Goal: Information Seeking & Learning: Learn about a topic

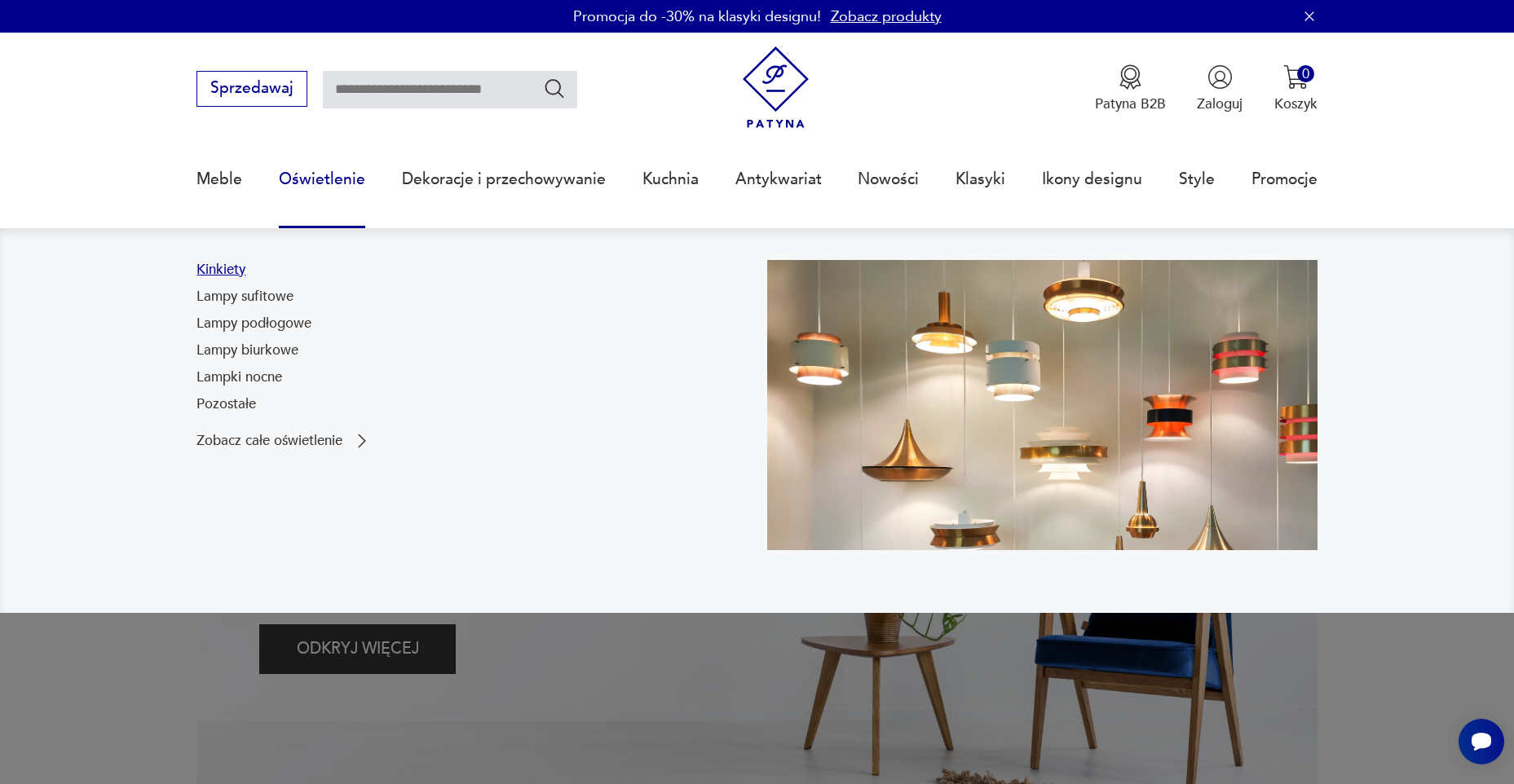
click at [230, 270] on link "Kinkiety" at bounding box center [221, 270] width 49 height 20
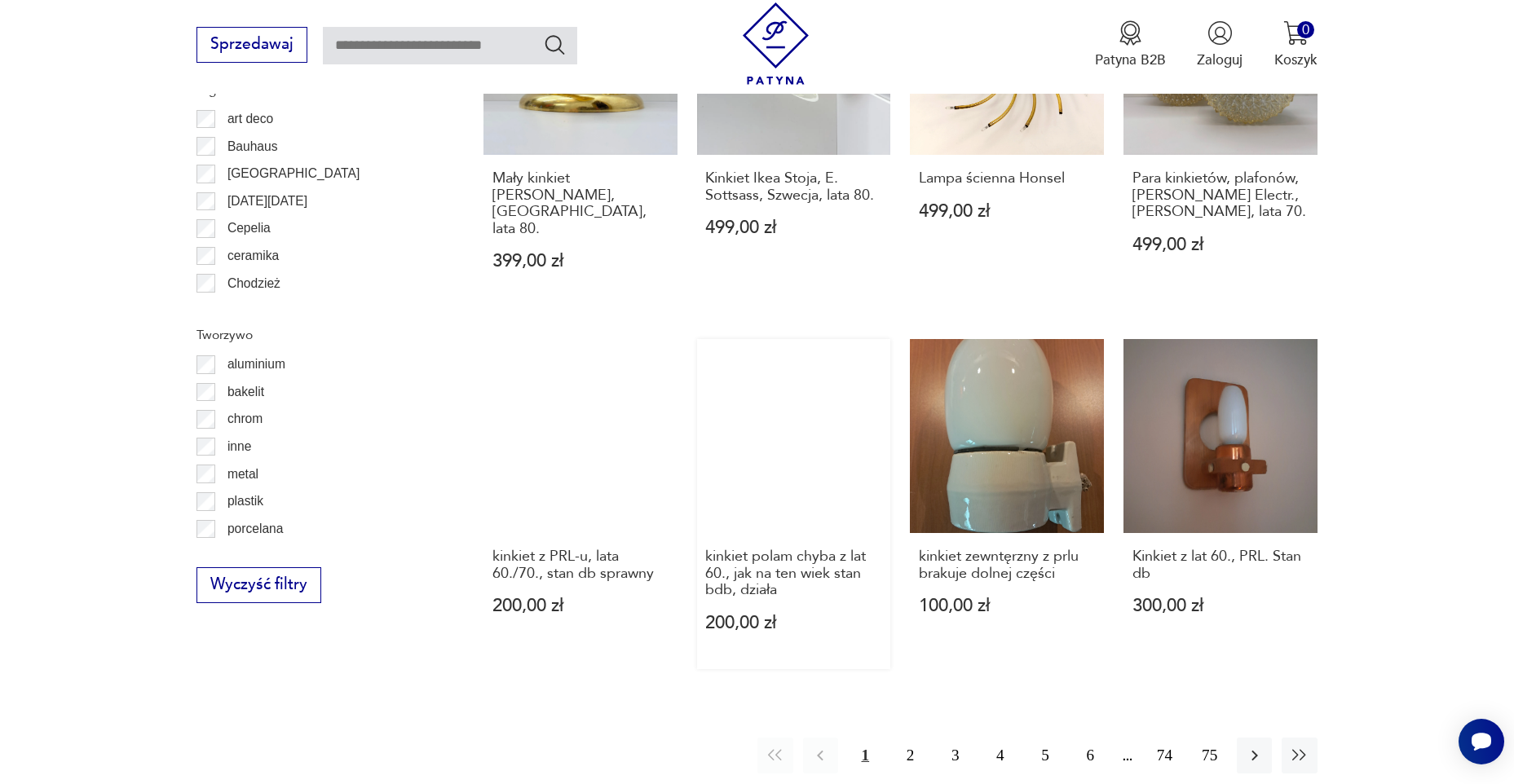
scroll to position [1601, 0]
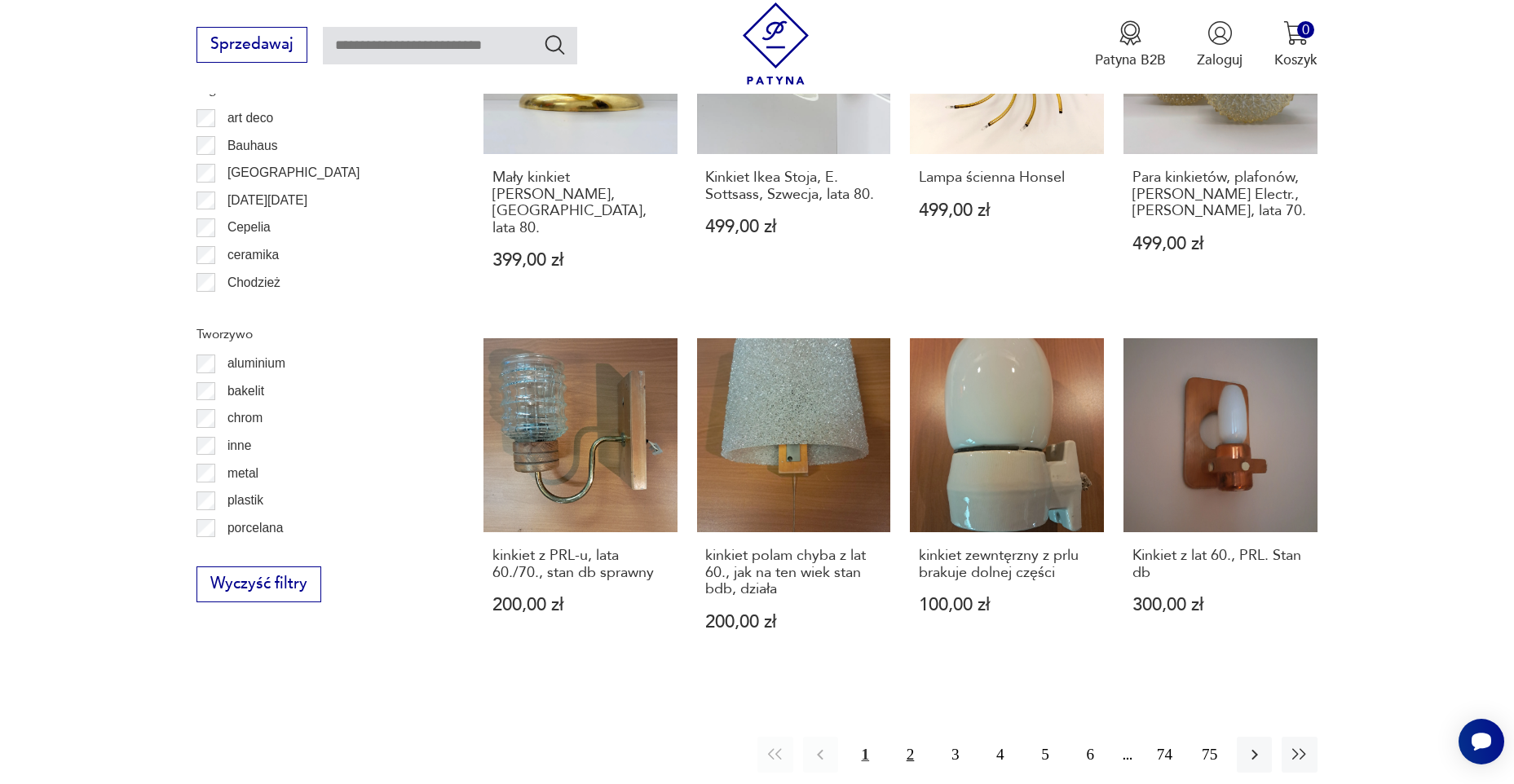
click at [908, 737] on button "2" at bounding box center [911, 754] width 35 height 35
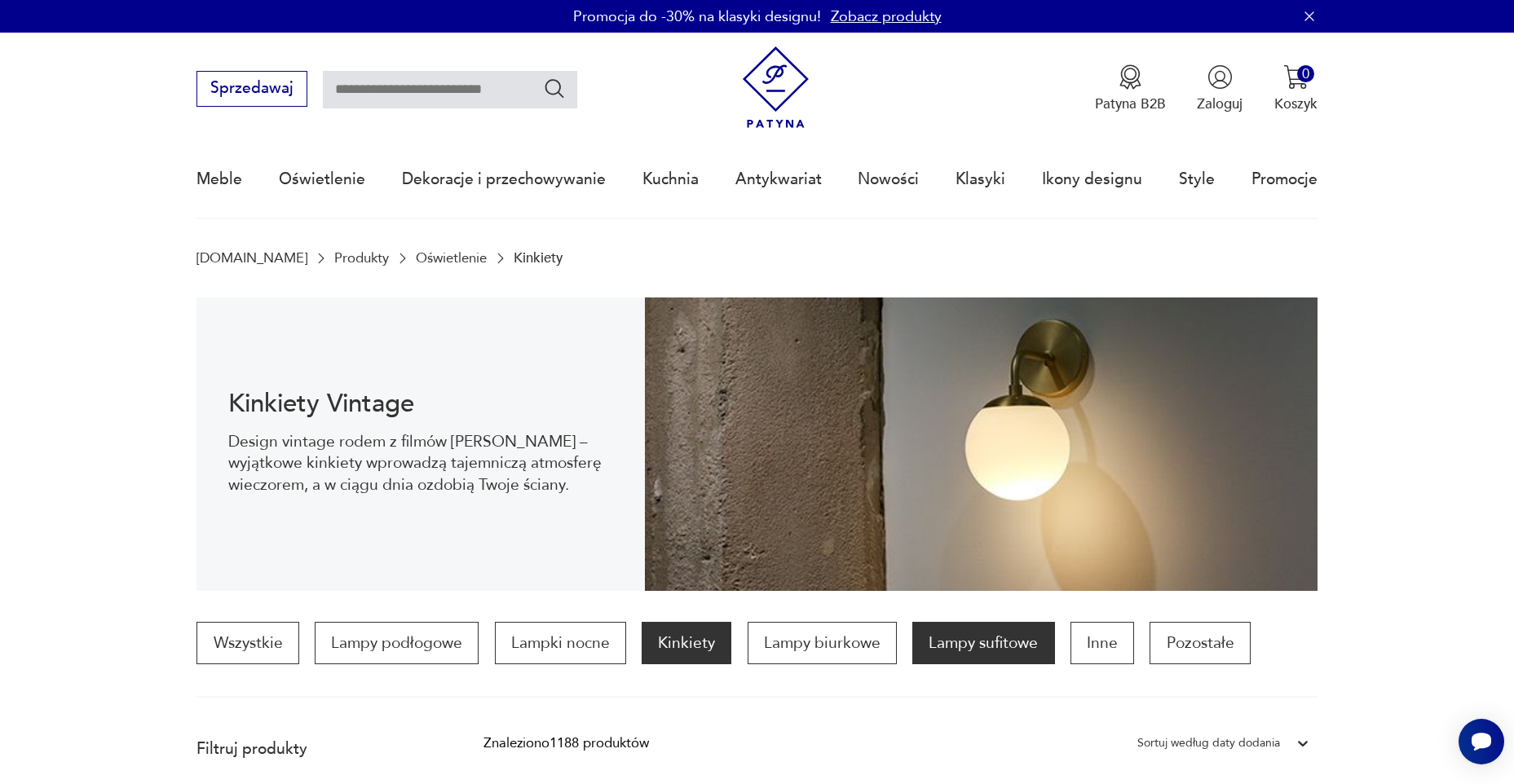
click at [976, 649] on p "Lampy sufitowe" at bounding box center [983, 642] width 142 height 42
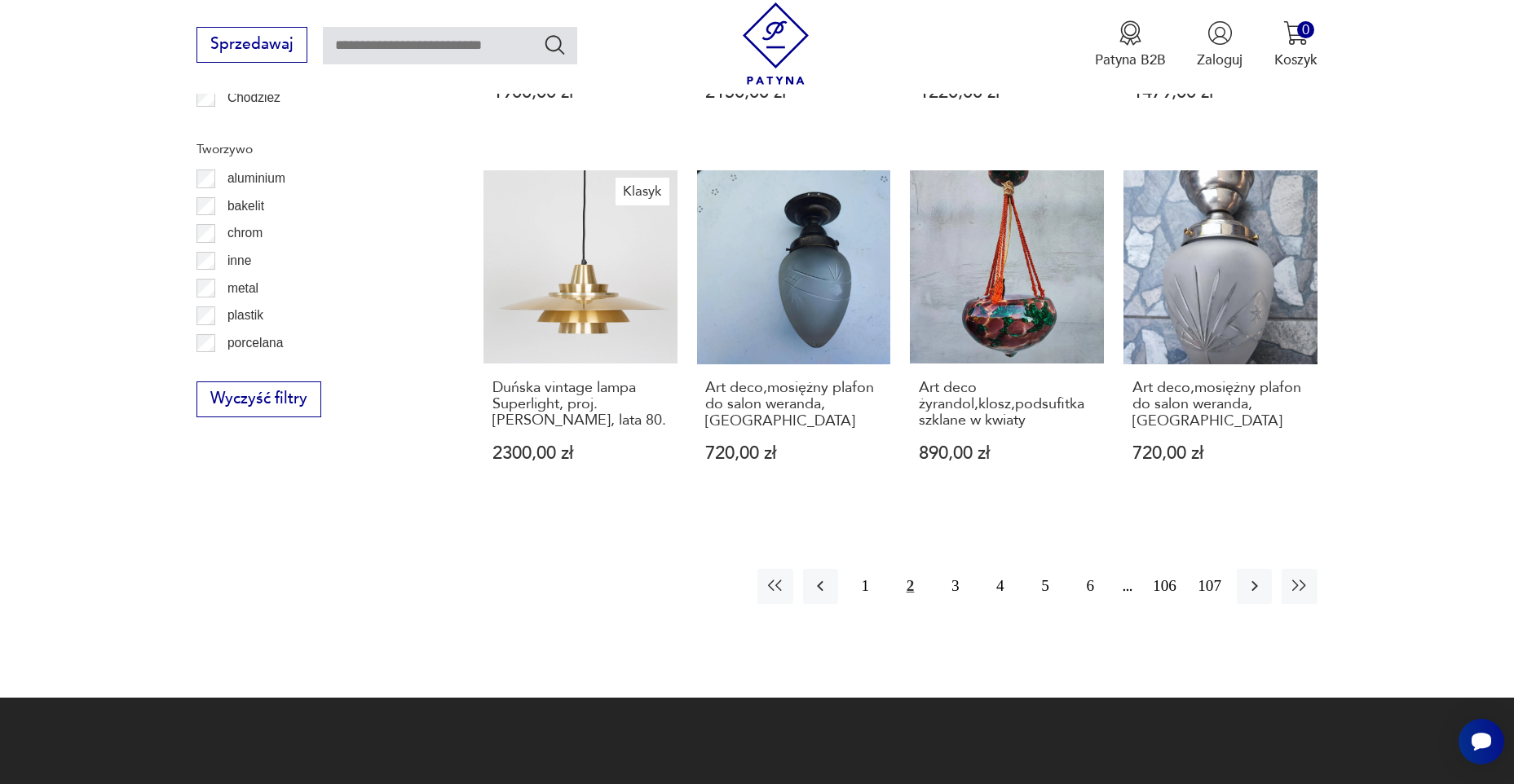
scroll to position [1788, 0]
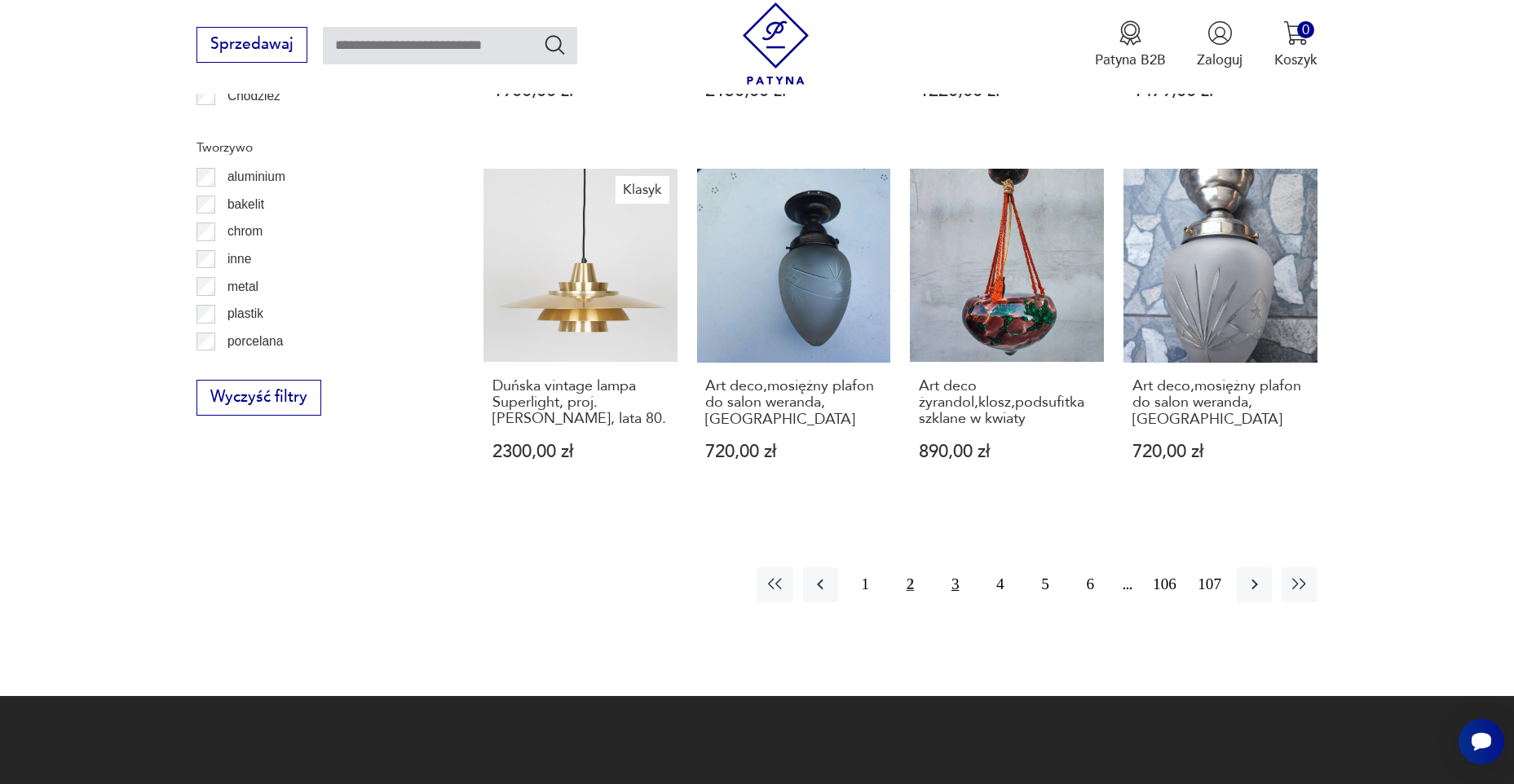
click at [951, 567] on button "3" at bounding box center [955, 585] width 35 height 35
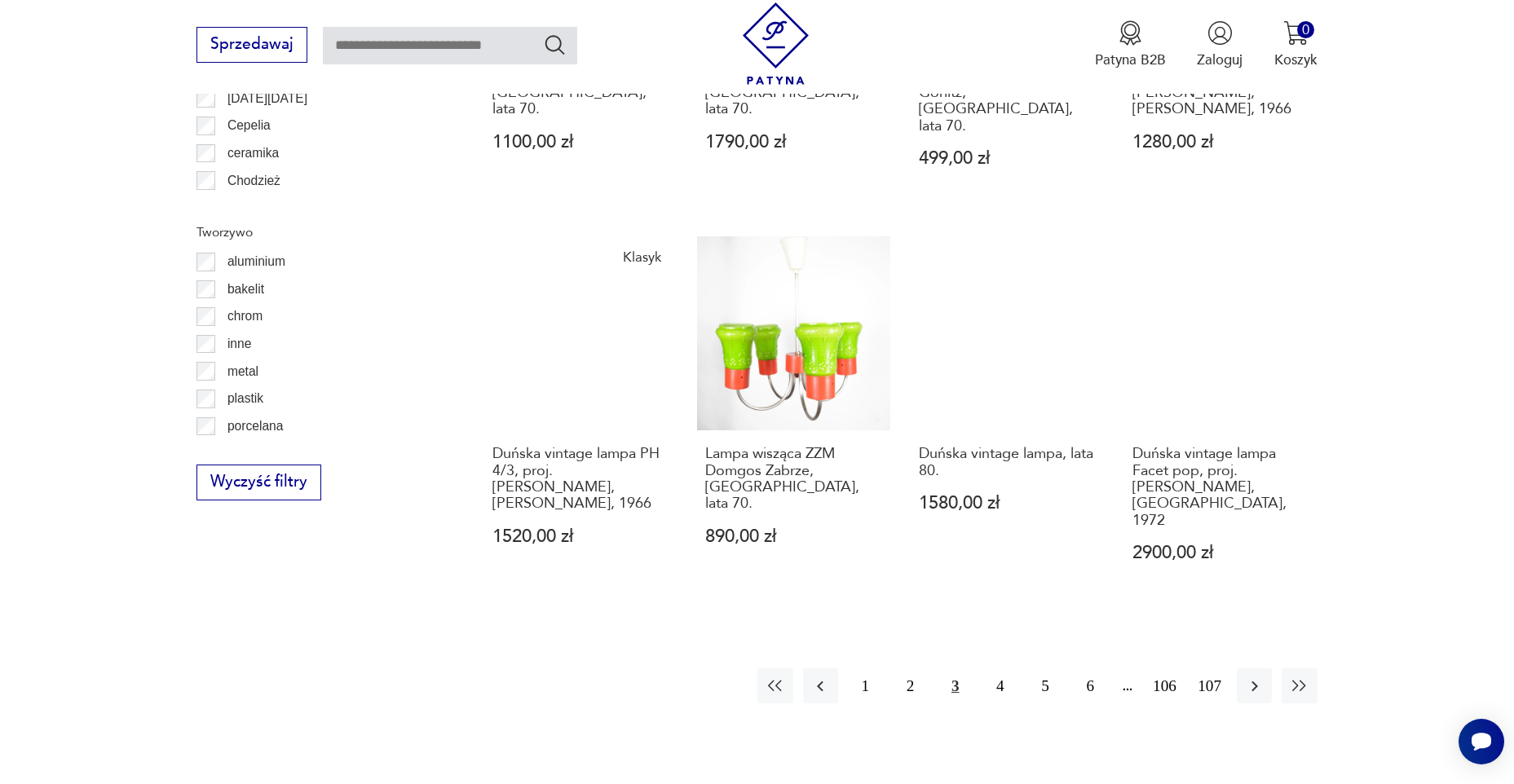
scroll to position [1707, 0]
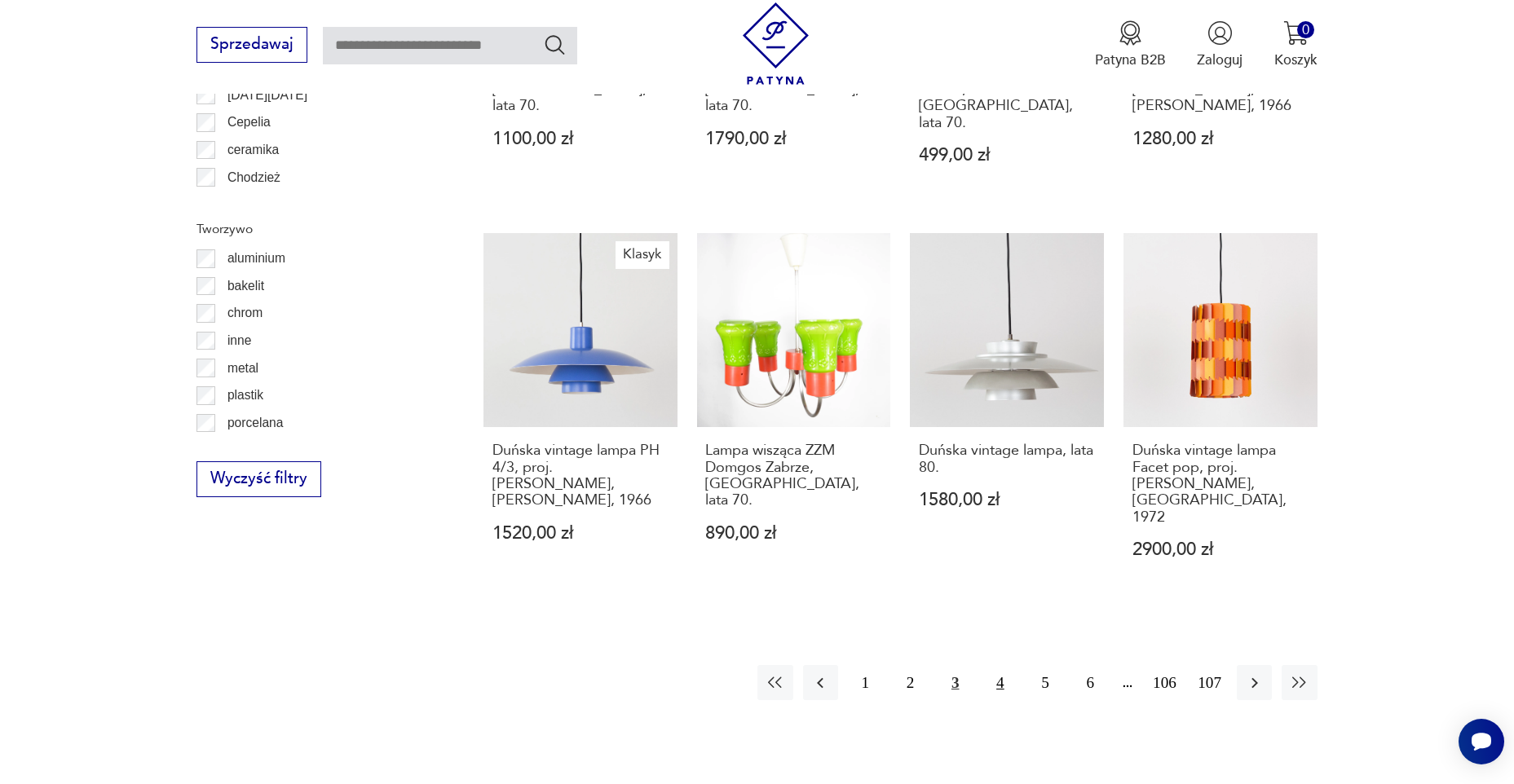
click at [1004, 665] on button "4" at bounding box center [1000, 683] width 35 height 35
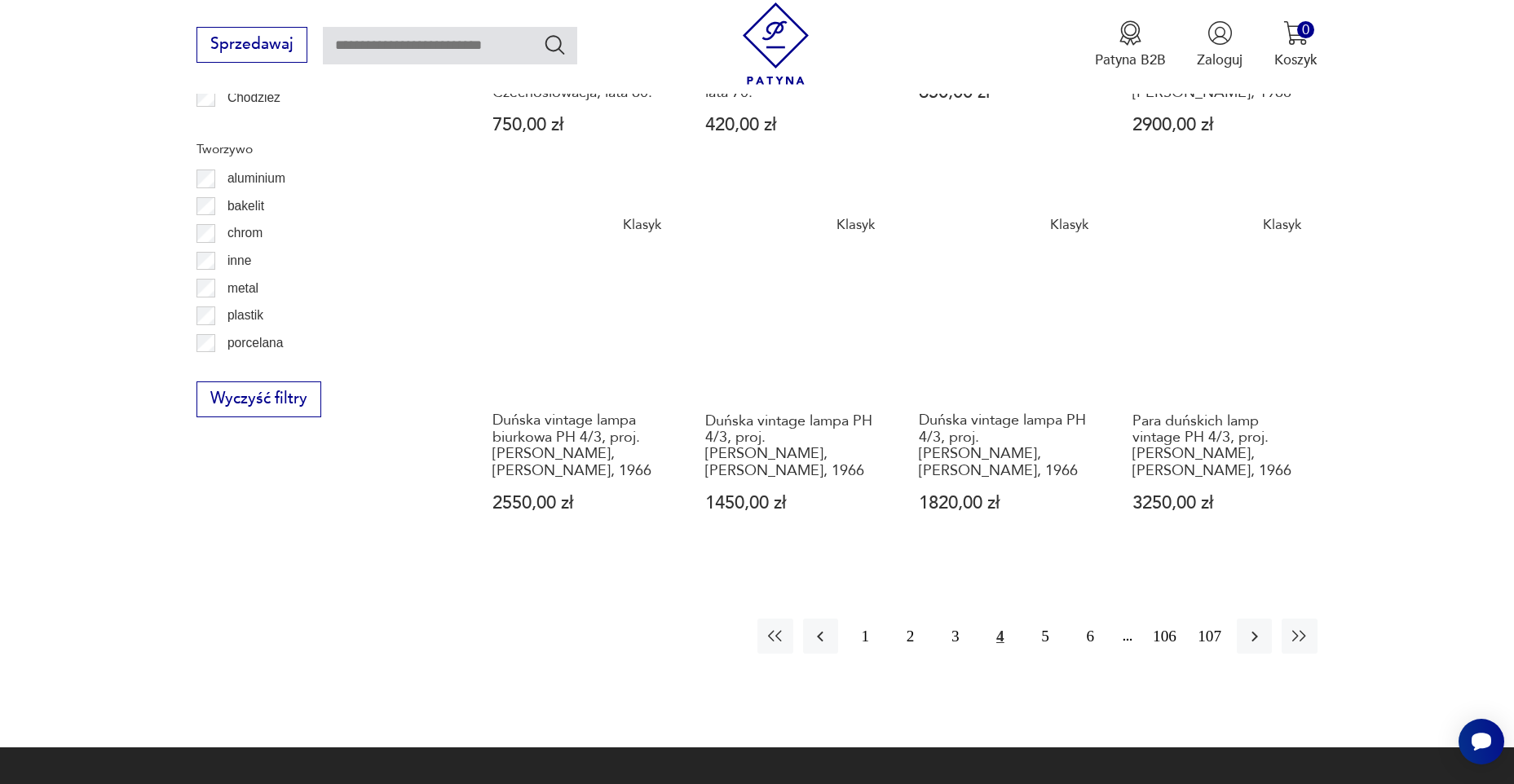
scroll to position [1788, 0]
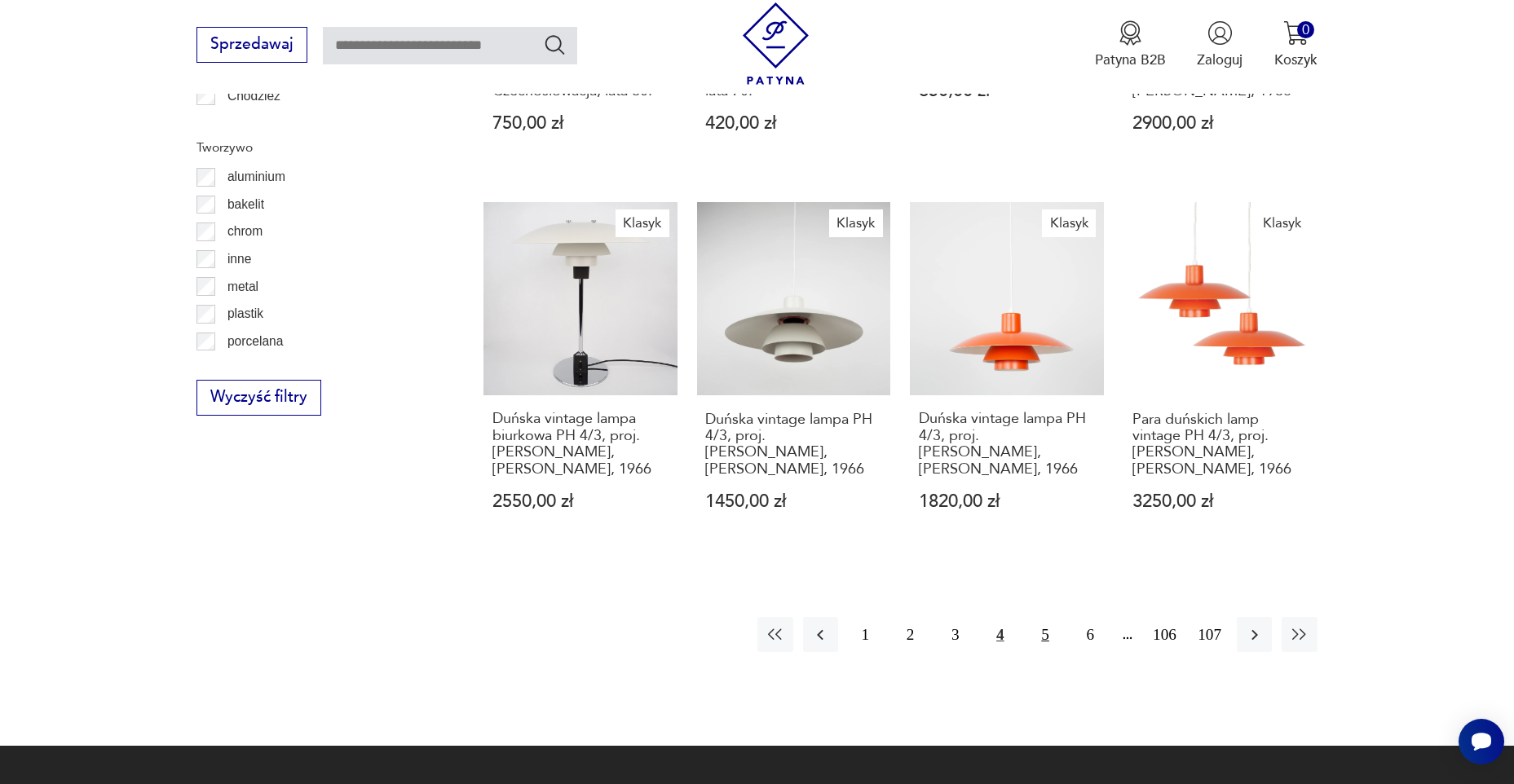
click at [1047, 617] on button "5" at bounding box center [1045, 635] width 35 height 35
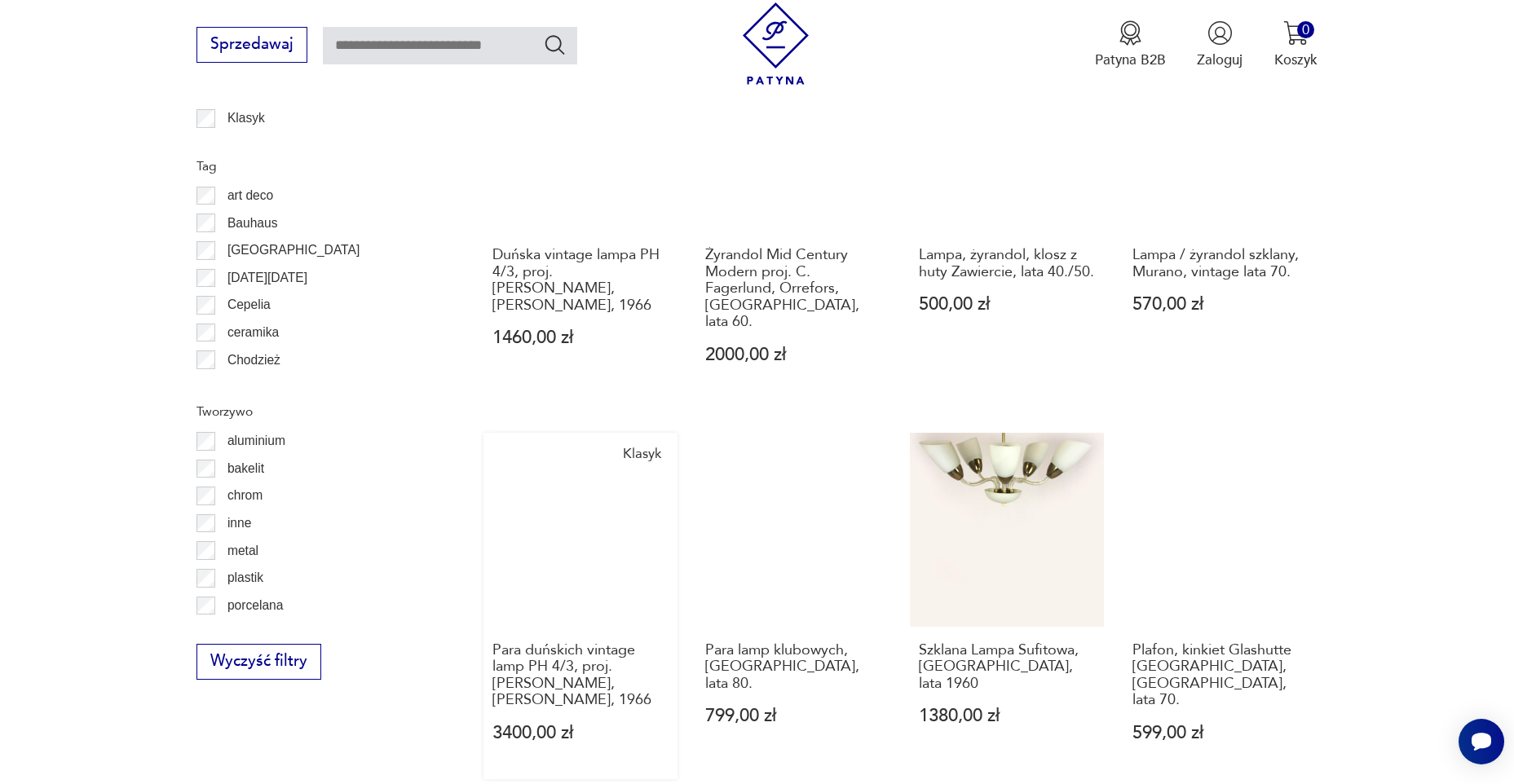
scroll to position [1625, 0]
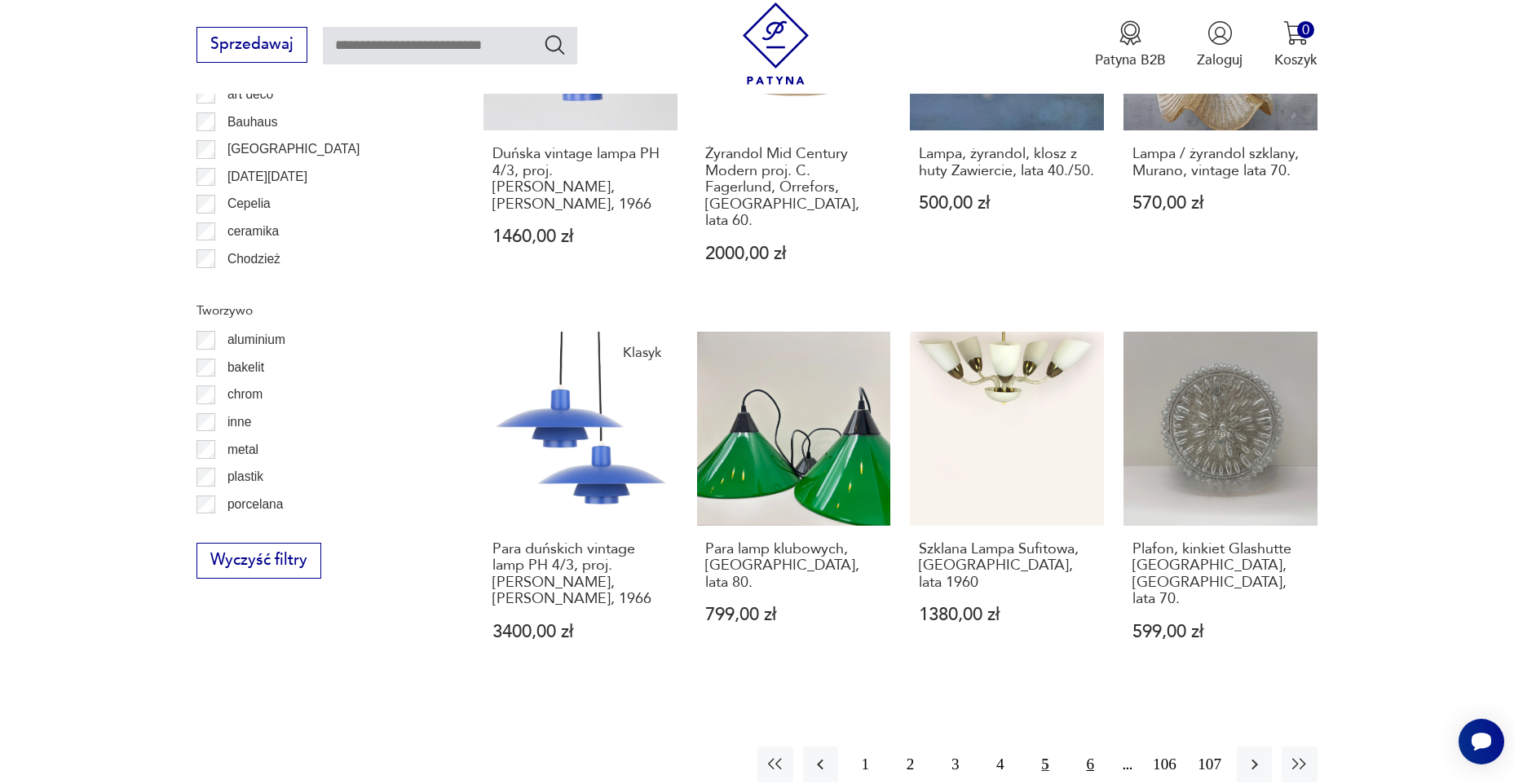
click at [1089, 747] on button "6" at bounding box center [1091, 764] width 35 height 35
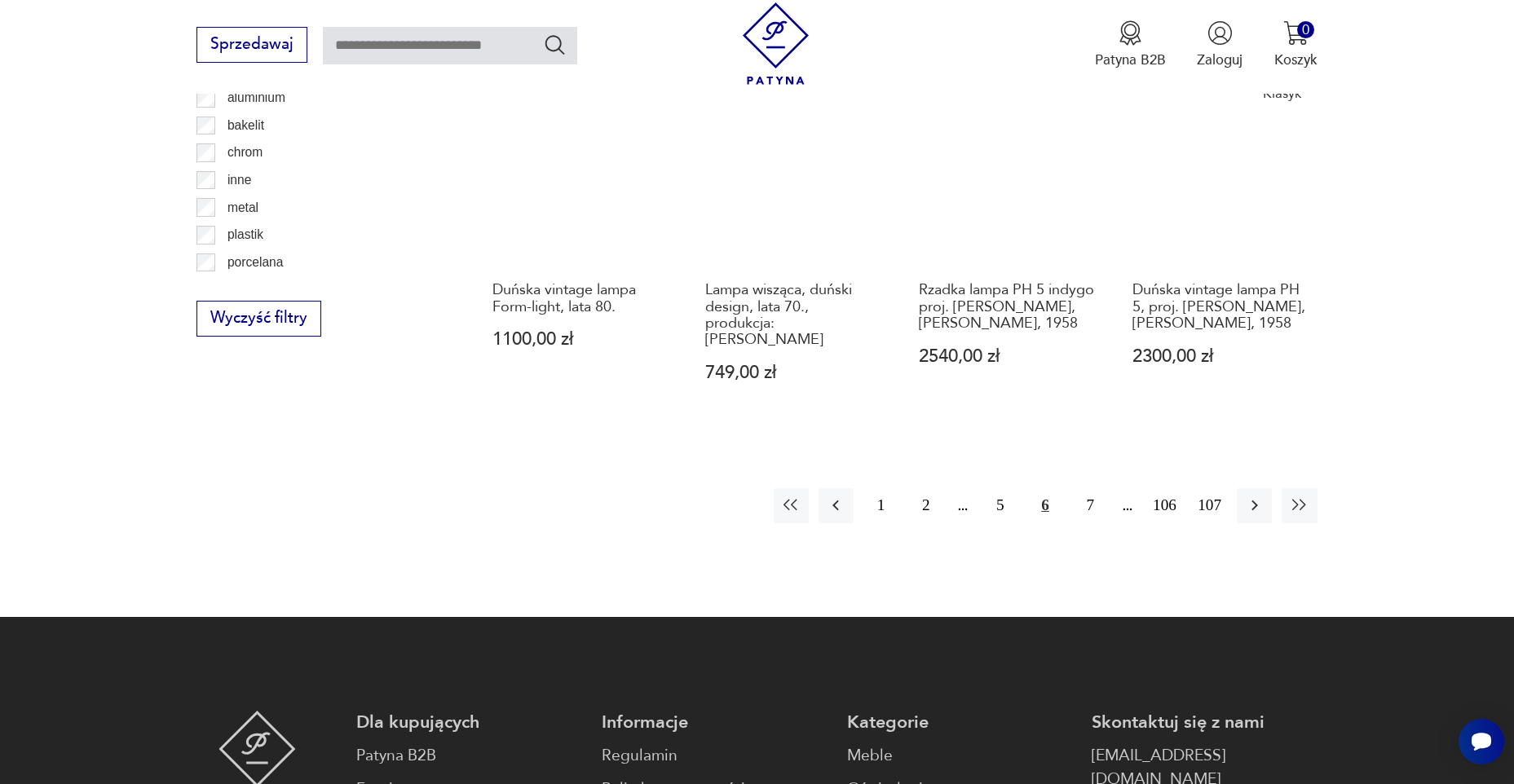
scroll to position [1869, 0]
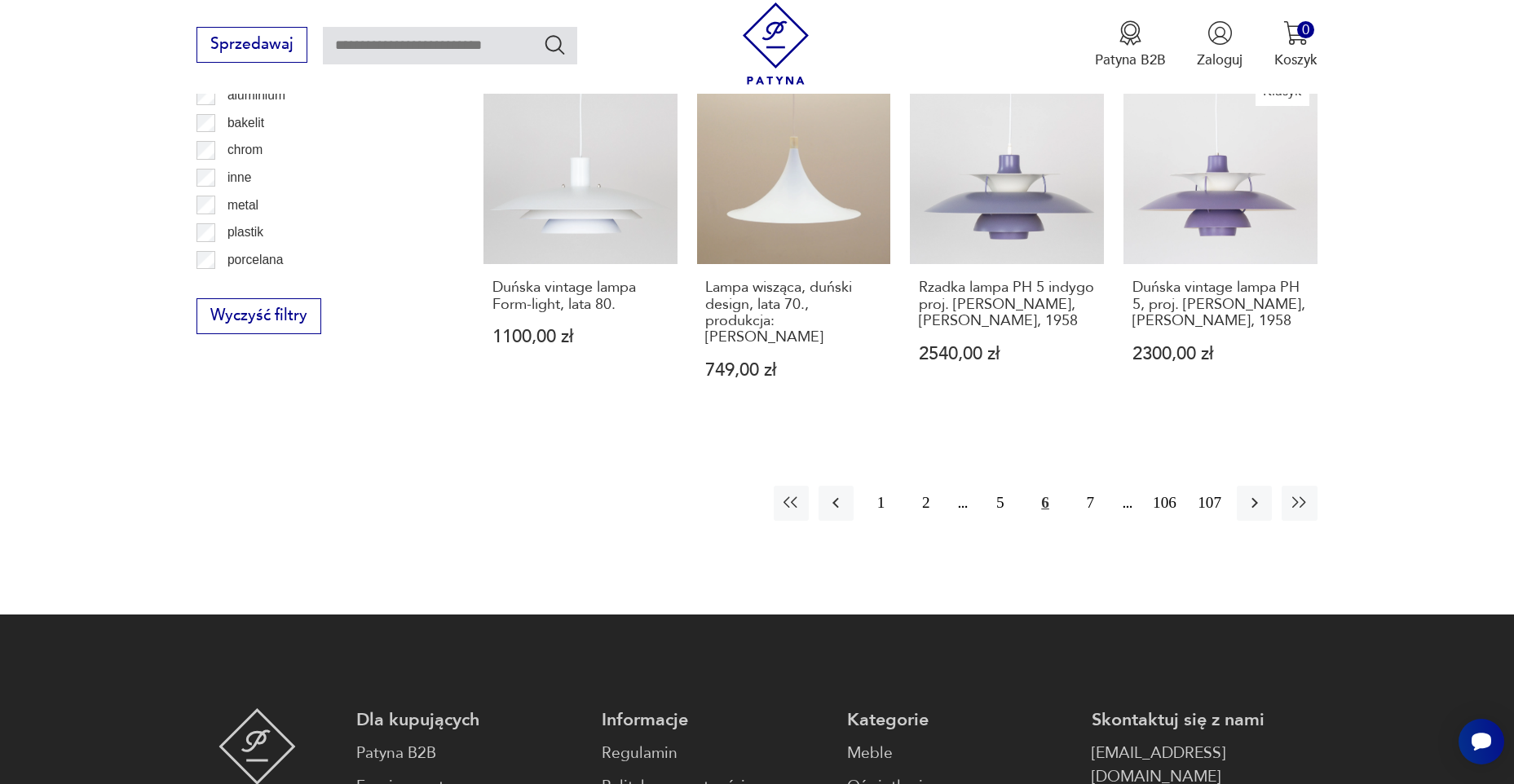
drag, startPoint x: 1082, startPoint y: 437, endPoint x: 1071, endPoint y: 434, distance: 11.4
click at [1082, 485] on button "7" at bounding box center [1091, 503] width 35 height 35
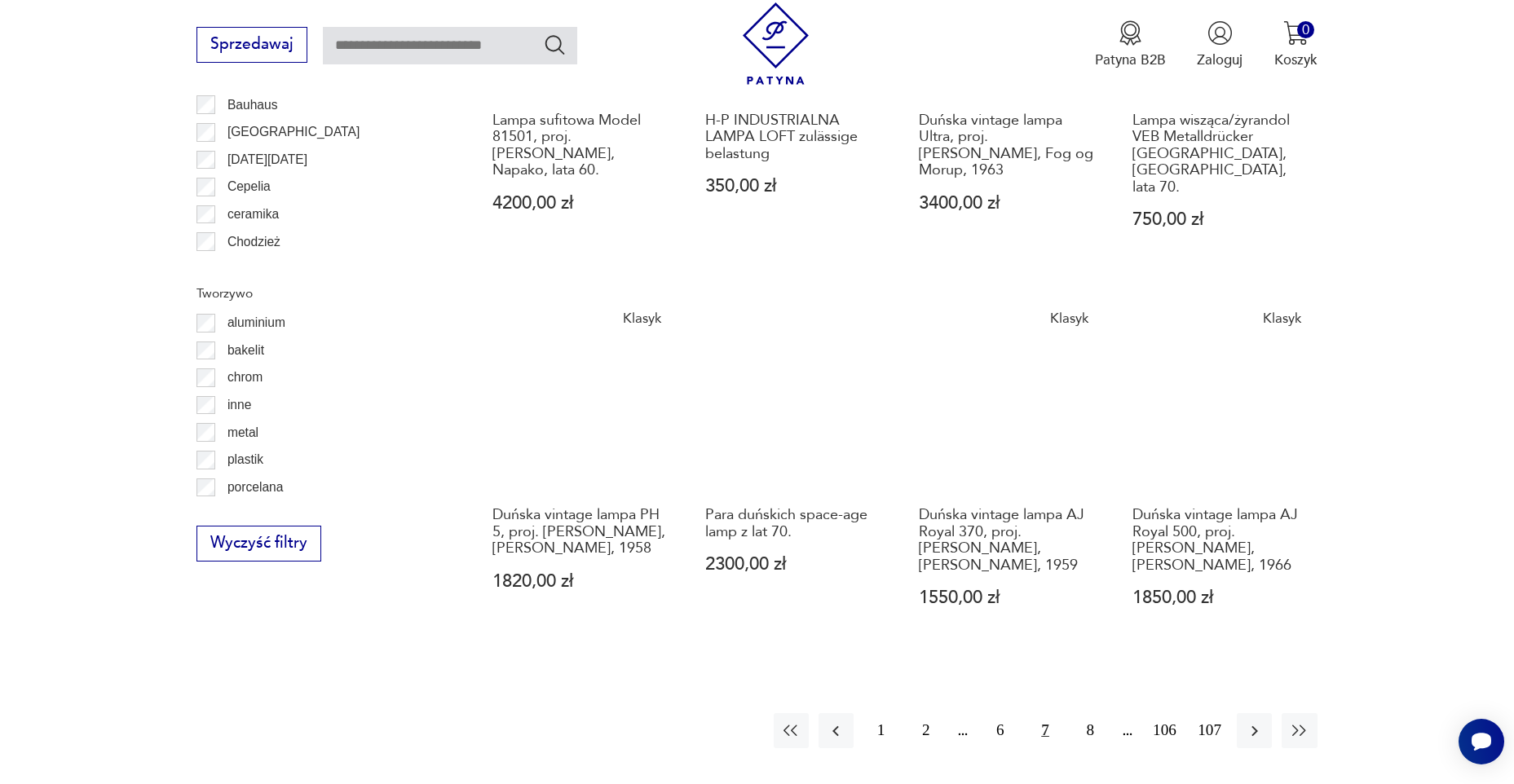
scroll to position [1707, 0]
